Goal: Task Accomplishment & Management: Use online tool/utility

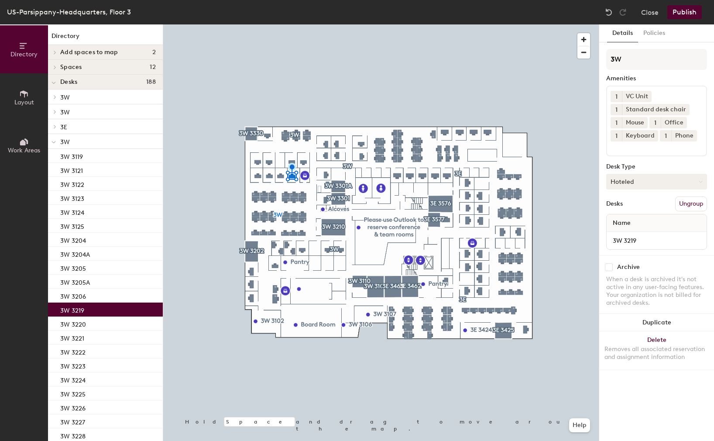
click at [664, 184] on button "Hoteled" at bounding box center [656, 182] width 101 height 16
click at [631, 209] on div "Assigned" at bounding box center [650, 208] width 87 height 13
click at [692, 11] on button "Publish" at bounding box center [685, 12] width 34 height 14
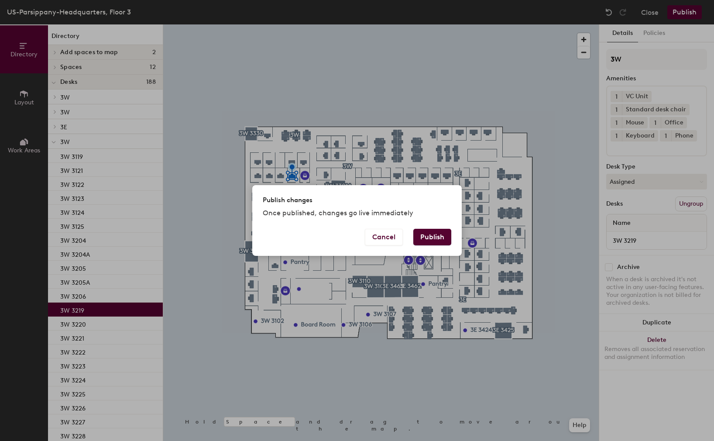
click at [436, 234] on button "Publish" at bounding box center [433, 237] width 38 height 17
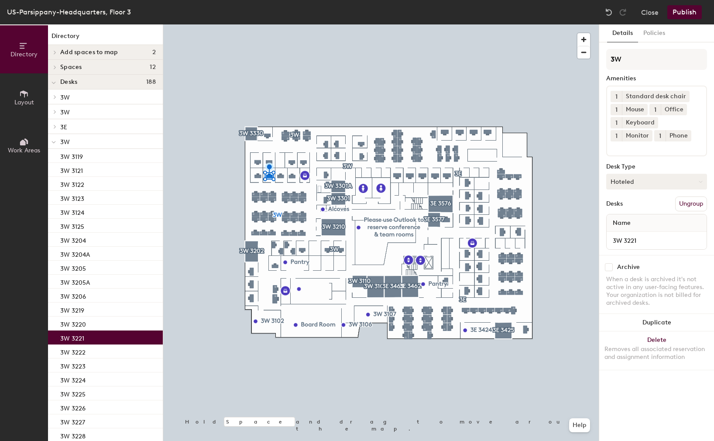
click at [654, 182] on button "Hoteled" at bounding box center [656, 182] width 101 height 16
click at [626, 206] on div "Assigned" at bounding box center [650, 208] width 87 height 13
click at [685, 14] on button "Publish" at bounding box center [685, 12] width 34 height 14
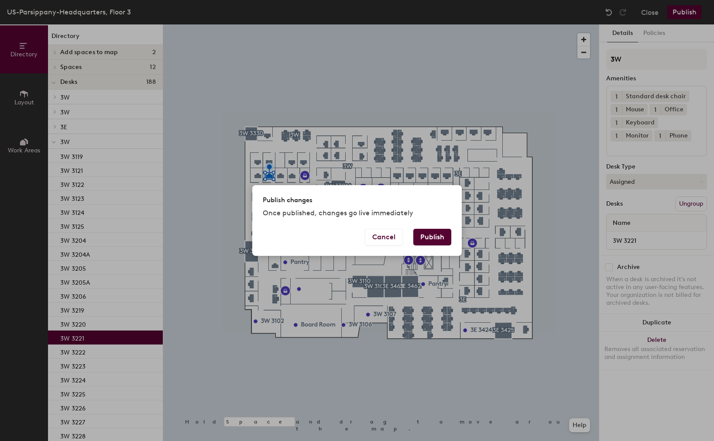
click at [428, 240] on button "Publish" at bounding box center [433, 237] width 38 height 17
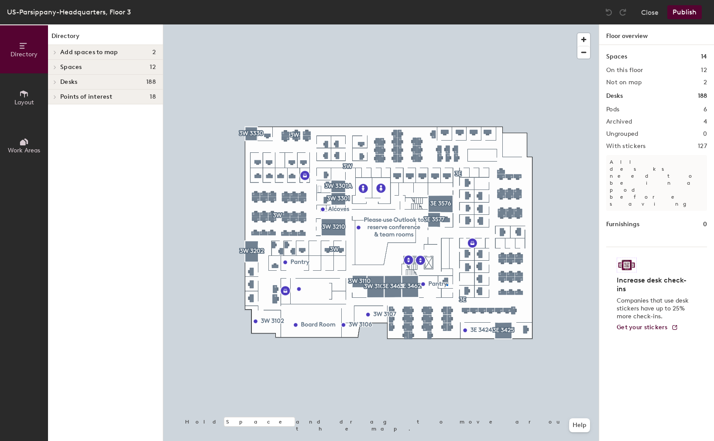
click at [447, 24] on div at bounding box center [381, 24] width 436 height 0
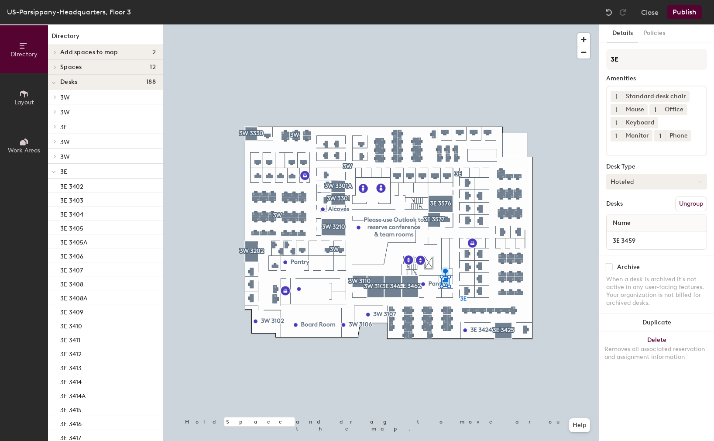
click at [658, 183] on button "Hoteled" at bounding box center [656, 182] width 101 height 16
click at [628, 208] on div "Assigned" at bounding box center [650, 208] width 87 height 13
click at [684, 13] on button "Publish" at bounding box center [685, 12] width 34 height 14
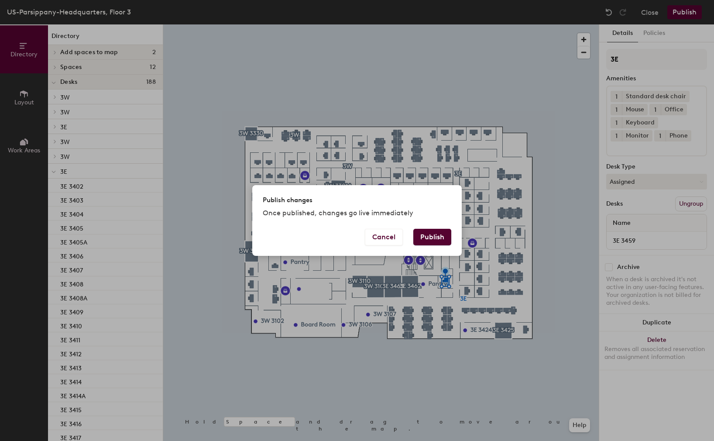
click at [441, 234] on button "Publish" at bounding box center [433, 237] width 38 height 17
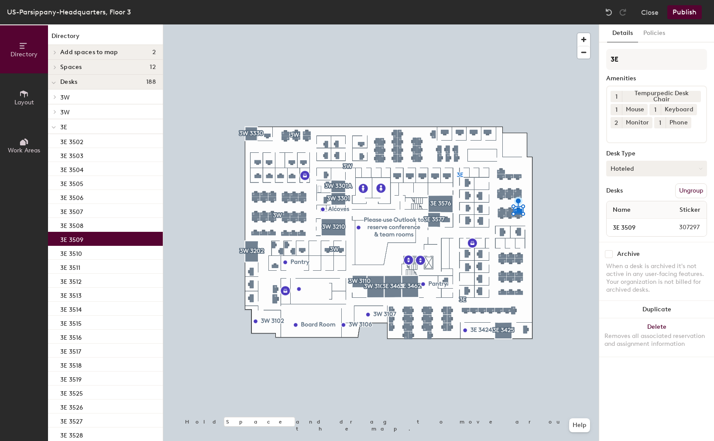
click at [665, 169] on button "Hoteled" at bounding box center [656, 169] width 101 height 16
click at [641, 198] on div "Assigned" at bounding box center [650, 195] width 87 height 13
click at [690, 12] on button "Publish" at bounding box center [685, 12] width 34 height 14
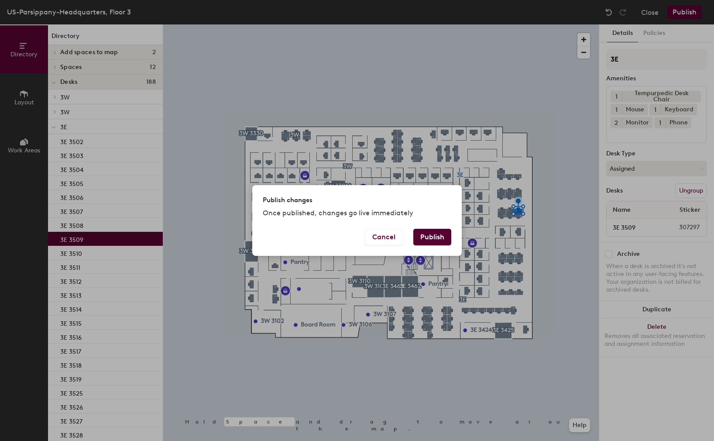
click at [435, 234] on button "Publish" at bounding box center [433, 237] width 38 height 17
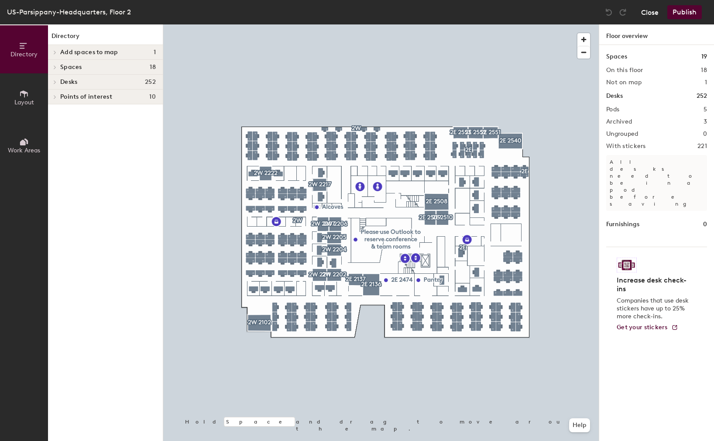
click at [644, 10] on button "Close" at bounding box center [649, 12] width 17 height 14
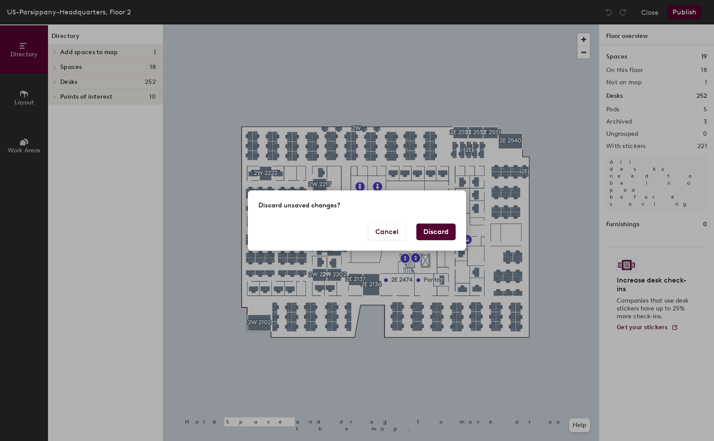
click at [434, 228] on button "Discard" at bounding box center [436, 232] width 39 height 17
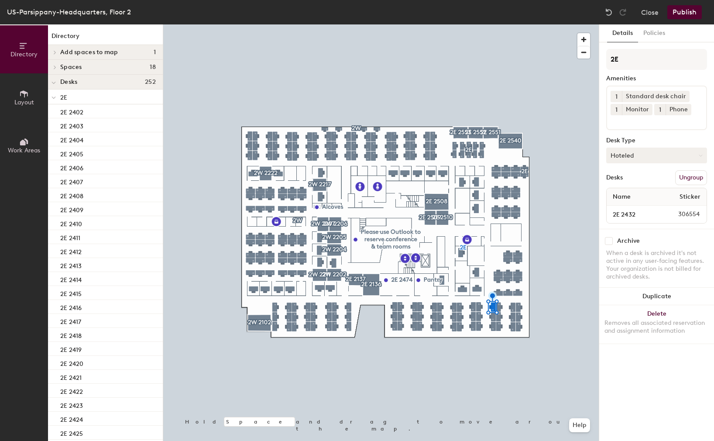
click at [674, 152] on button "Hoteled" at bounding box center [656, 156] width 101 height 16
click at [644, 182] on div "Assigned" at bounding box center [650, 182] width 87 height 13
click at [686, 15] on button "Publish" at bounding box center [685, 12] width 34 height 14
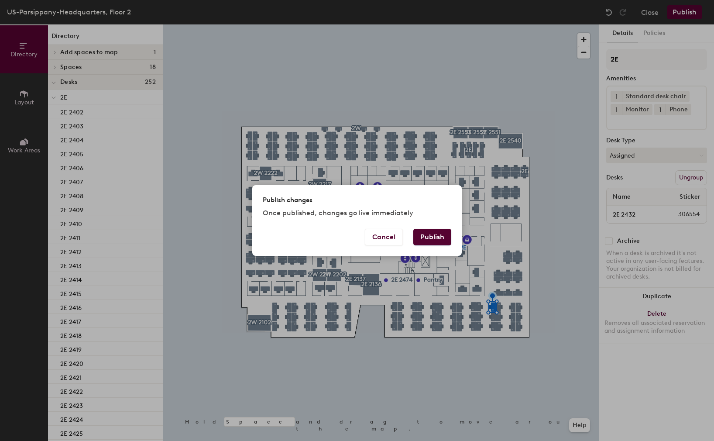
click at [434, 235] on button "Publish" at bounding box center [433, 237] width 38 height 17
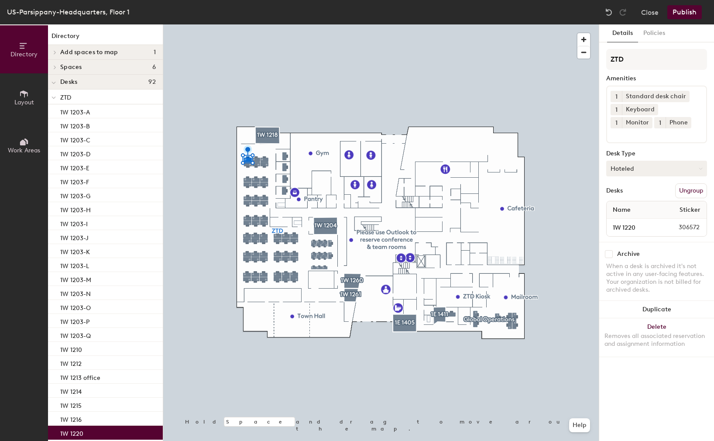
click at [677, 169] on button "Hoteled" at bounding box center [656, 169] width 101 height 16
click at [638, 194] on div "Assigned" at bounding box center [650, 195] width 87 height 13
click at [676, 13] on button "Publish" at bounding box center [685, 12] width 34 height 14
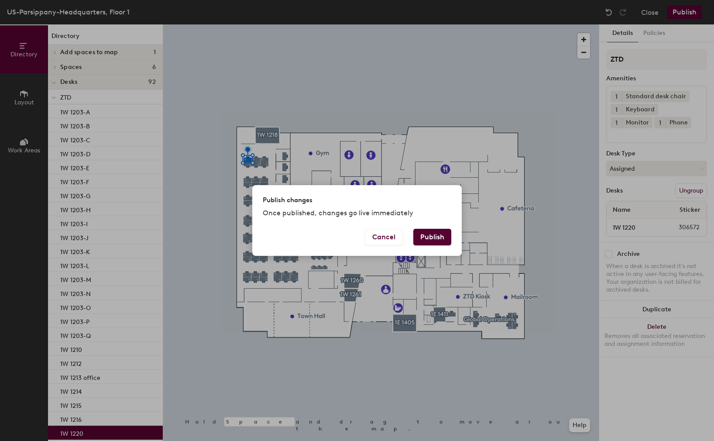
click at [433, 237] on button "Publish" at bounding box center [433, 237] width 38 height 17
